Goal: Navigation & Orientation: Go to known website

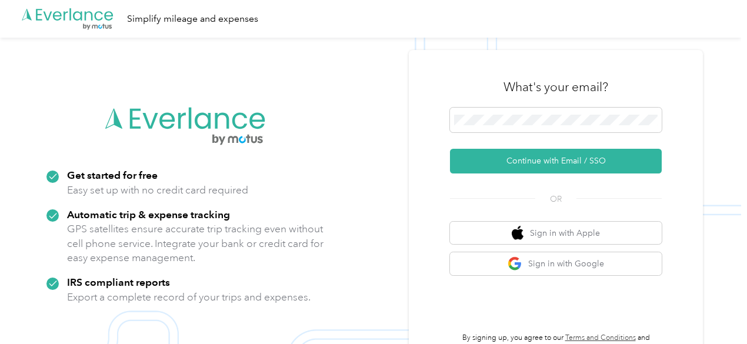
click at [146, 119] on polygon at bounding box center [149, 121] width 15 height 16
click at [162, 194] on p "Easy set up with no credit card required" at bounding box center [157, 190] width 181 height 15
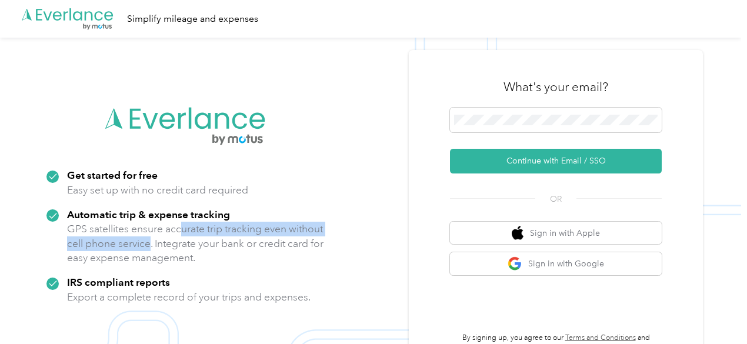
drag, startPoint x: 185, startPoint y: 234, endPoint x: 198, endPoint y: 237, distance: 12.7
click at [191, 237] on p "GPS satellites ensure accurate trip tracking even without cell phone service. I…" at bounding box center [195, 244] width 257 height 44
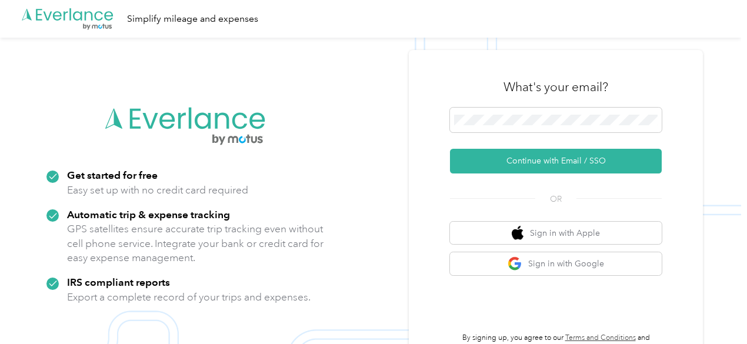
drag, startPoint x: 198, startPoint y: 237, endPoint x: 204, endPoint y: 227, distance: 11.9
click at [203, 242] on p "GPS satellites ensure accurate trip tracking even without cell phone service. I…" at bounding box center [195, 244] width 257 height 44
